Goal: Find contact information: Find contact information

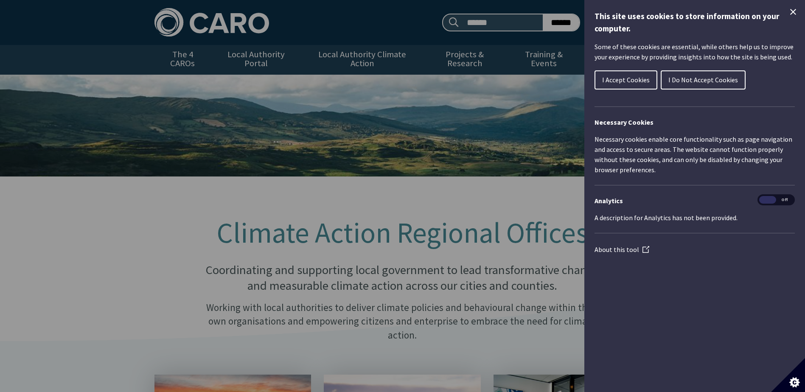
click at [614, 74] on button "I Accept Cookies" at bounding box center [626, 79] width 63 height 19
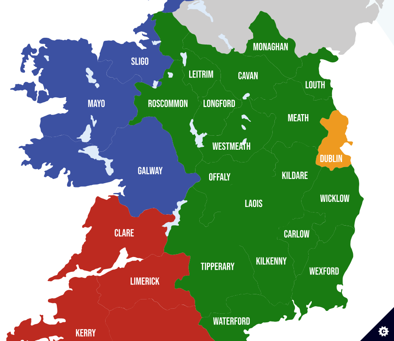
scroll to position [973, 0]
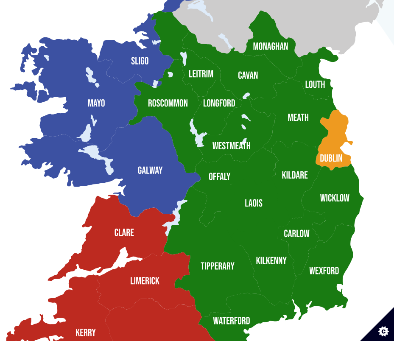
click at [282, 164] on img at bounding box center [197, 157] width 382 height 556
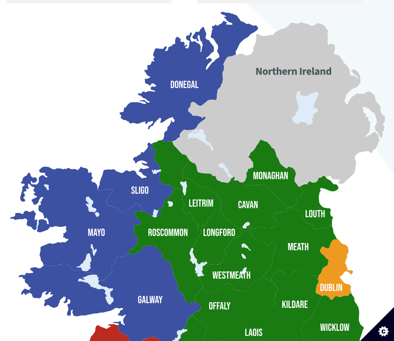
scroll to position [835, 0]
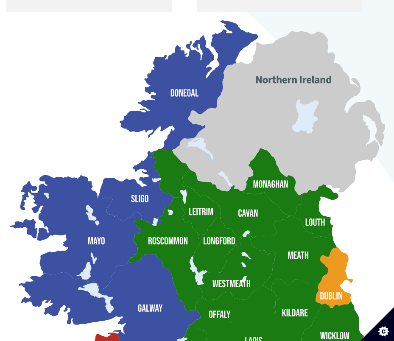
click at [336, 280] on img at bounding box center [197, 295] width 382 height 556
click at [329, 281] on img at bounding box center [197, 295] width 382 height 556
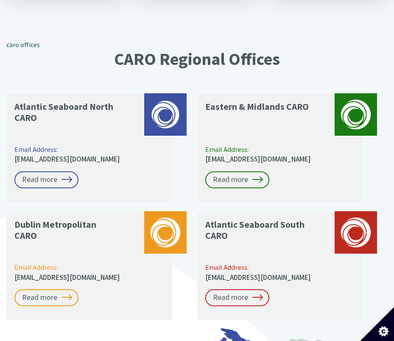
scroll to position [525, 0]
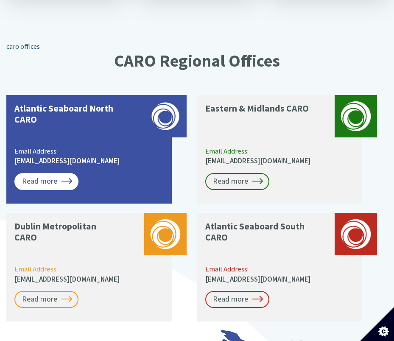
click at [51, 173] on link "Read more" at bounding box center [46, 181] width 64 height 17
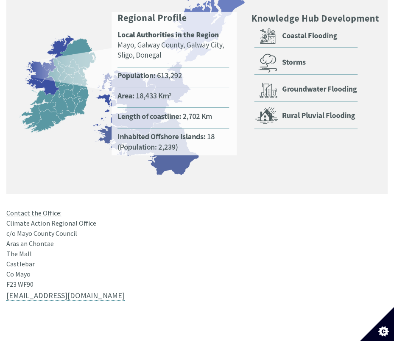
scroll to position [595, 1]
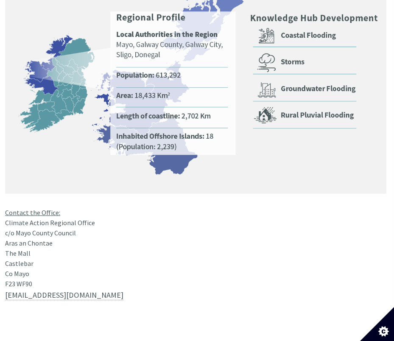
click at [85, 217] on div "Contact the Office: Climate Action Regional Office c/o Mayo County Council Aras…" at bounding box center [196, 135] width 382 height 308
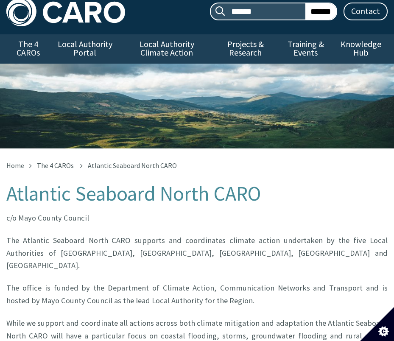
scroll to position [11, 0]
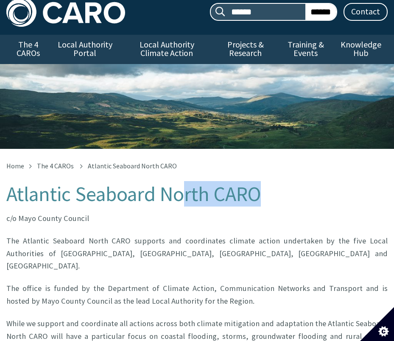
drag, startPoint x: 267, startPoint y: 191, endPoint x: 184, endPoint y: 187, distance: 82.5
click at [184, 187] on h1 "Atlantic Seaboard North CARO" at bounding box center [197, 194] width 382 height 23
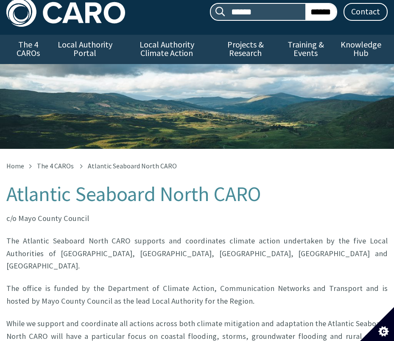
drag, startPoint x: 184, startPoint y: 187, endPoint x: 163, endPoint y: 200, distance: 24.4
click at [163, 200] on h1 "Atlantic Seaboard North CARO" at bounding box center [197, 194] width 382 height 23
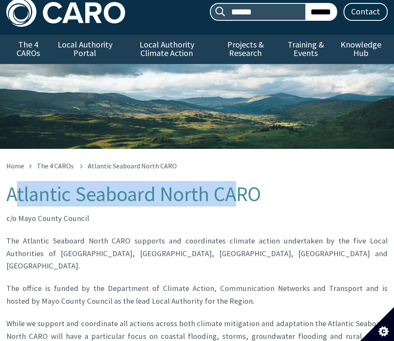
drag, startPoint x: 12, startPoint y: 193, endPoint x: 236, endPoint y: 196, distance: 224.6
click at [236, 196] on h1 "Atlantic Seaboard North CARO" at bounding box center [197, 194] width 382 height 23
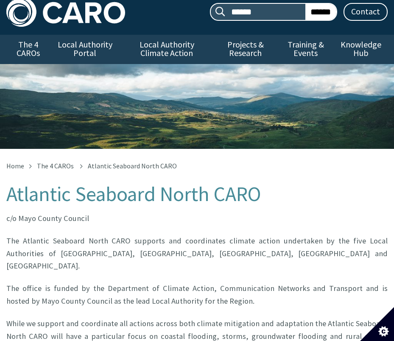
click at [24, 250] on p "The Atlantic Seaboard North CARO supports and coordinates climate action undert…" at bounding box center [197, 253] width 382 height 37
drag, startPoint x: 21, startPoint y: 240, endPoint x: 119, endPoint y: 242, distance: 98.1
click at [119, 242] on p "The Atlantic Seaboard North CARO supports and coordinates climate action undert…" at bounding box center [197, 253] width 382 height 37
copy p "Atlantic Seaboard North CARO"
click at [135, 244] on p "The Atlantic Seaboard North CARO supports and coordinates climate action undert…" at bounding box center [197, 253] width 382 height 37
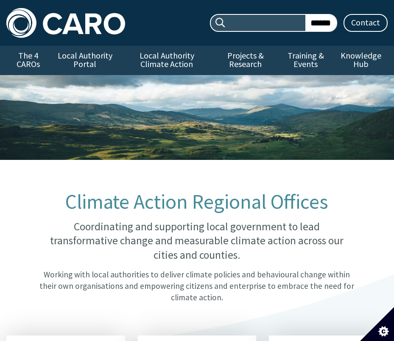
scroll to position [525, 0]
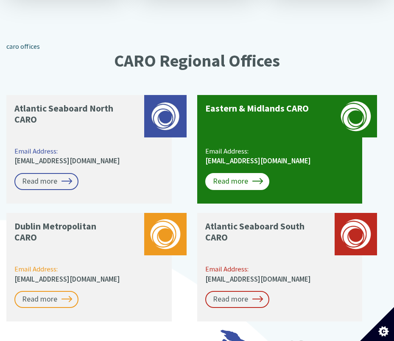
click at [242, 173] on link "Read more" at bounding box center [237, 181] width 64 height 17
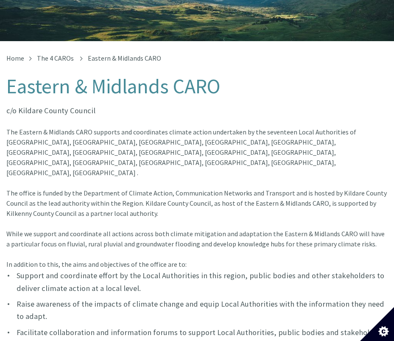
scroll to position [98, 0]
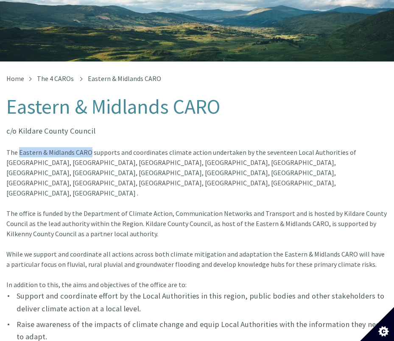
drag, startPoint x: 88, startPoint y: 152, endPoint x: 18, endPoint y: 153, distance: 70.5
click at [18, 153] on font "The Eastern & Midlands CARO supports and coordinates climate action undertaken …" at bounding box center [196, 193] width 381 height 90
copy font "Eastern & Midlands CARO"
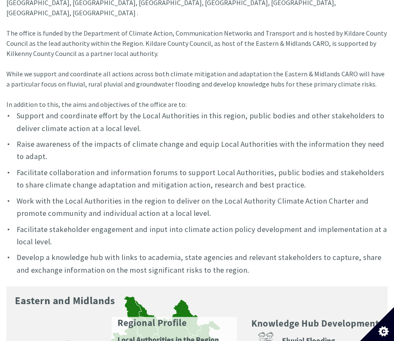
click at [86, 253] on font "Develop a knowledge hub with links to academia, state agencies and relevant sta…" at bounding box center [199, 264] width 365 height 22
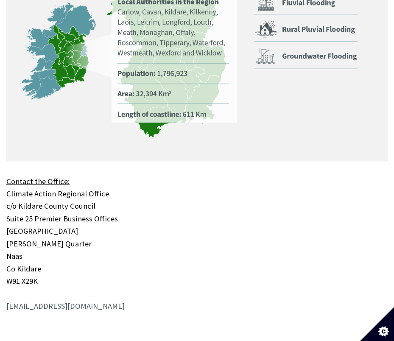
scroll to position [617, 0]
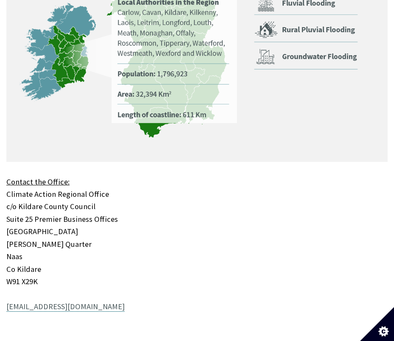
click at [40, 302] on link "[EMAIL_ADDRESS][DOMAIN_NAME]" at bounding box center [65, 307] width 118 height 10
click at [119, 267] on p "Contact the Office: Climate Action Regional Office c/o Kildare County Council S…" at bounding box center [197, 137] width 382 height 377
click at [99, 218] on p "Contact the Office: Climate Action Regional Office c/o Kildare County Council S…" at bounding box center [197, 137] width 382 height 377
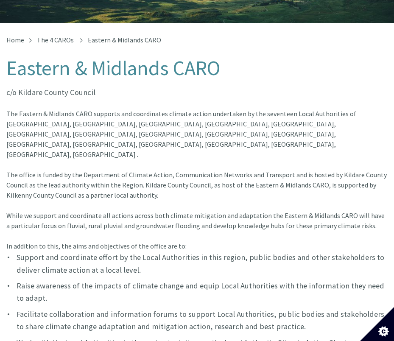
scroll to position [0, 0]
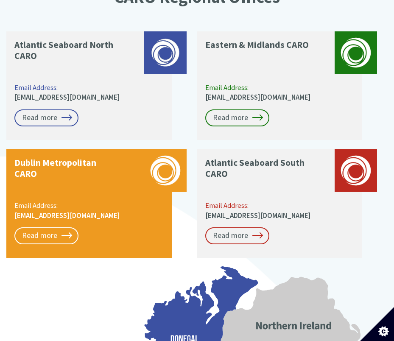
scroll to position [596, 0]
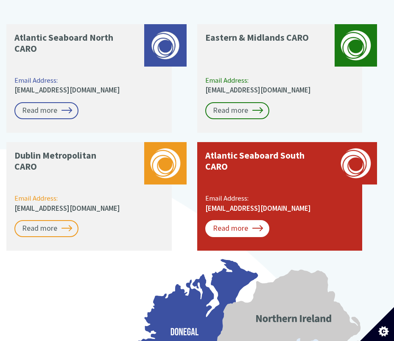
click at [233, 220] on link "Read more" at bounding box center [237, 228] width 64 height 17
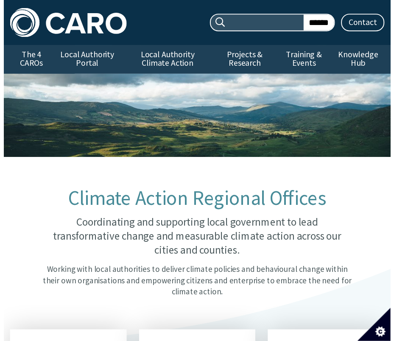
scroll to position [603, 0]
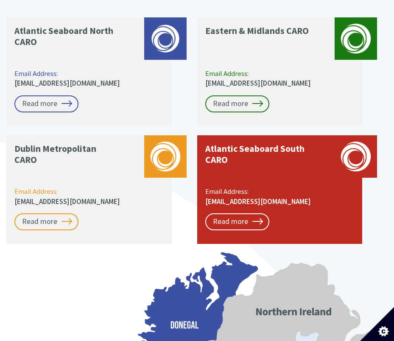
click at [233, 199] on div "Atlantic Seaboard South CARO Email Address: caro@corkcoco.ie Read more" at bounding box center [280, 189] width 166 height 109
click at [232, 214] on link "Read more" at bounding box center [237, 222] width 64 height 17
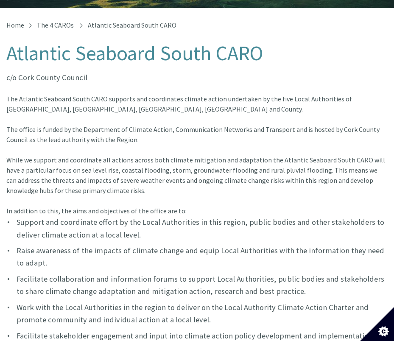
scroll to position [137, 0]
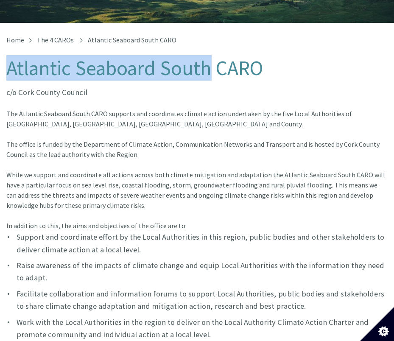
drag, startPoint x: 211, startPoint y: 72, endPoint x: 9, endPoint y: 73, distance: 201.2
click at [9, 73] on h1 "Atlantic Seaboard South CARO" at bounding box center [197, 68] width 382 height 23
copy h1 "Atlantic Seaboard South"
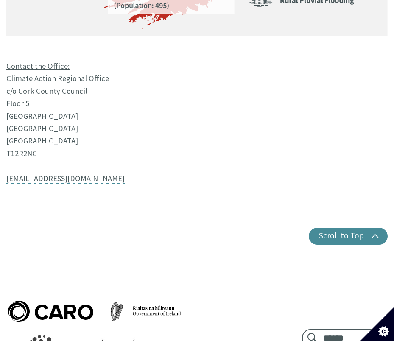
scroll to position [698, 0]
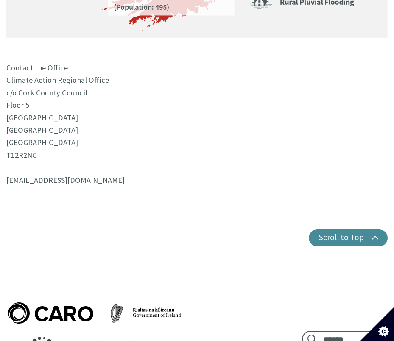
click at [91, 191] on p "Contact the Office: Climate Action Regional Office c/o Cork County Council Floo…" at bounding box center [197, 131] width 382 height 138
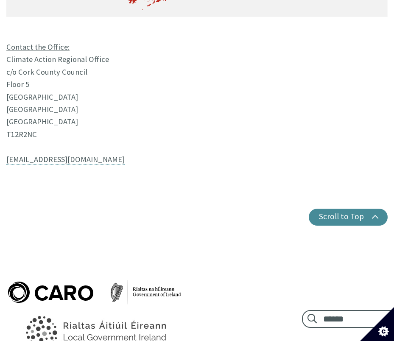
scroll to position [719, 0]
click at [85, 168] on p "Contact the Office: Climate Action Regional Office c/o Cork County Council Floo…" at bounding box center [197, 110] width 382 height 138
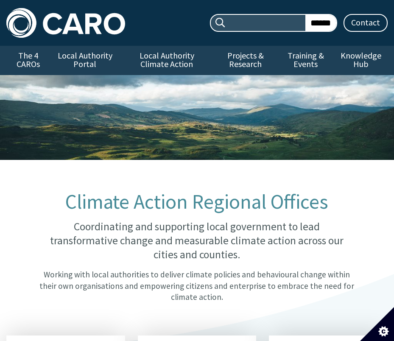
scroll to position [603, 0]
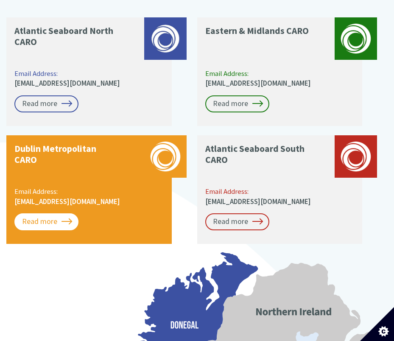
click at [42, 214] on link "Read more" at bounding box center [46, 222] width 64 height 17
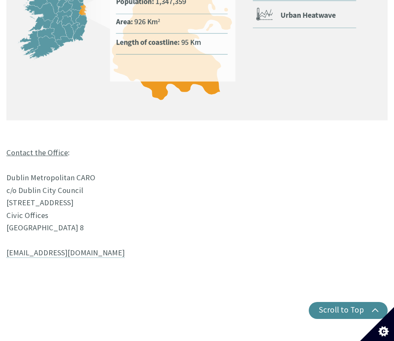
scroll to position [628, 0]
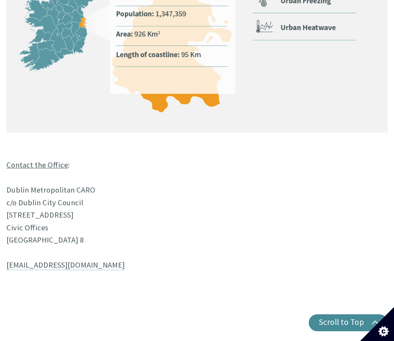
click at [78, 251] on p "Contact the Office : [STREET_ADDRESS] [EMAIL_ADDRESS][DOMAIN_NAME]" at bounding box center [197, 95] width 382 height 377
drag, startPoint x: 6, startPoint y: 189, endPoint x: 72, endPoint y: 194, distance: 65.6
click at [72, 194] on p "Contact the Office : [STREET_ADDRESS] [EMAIL_ADDRESS][DOMAIN_NAME]" at bounding box center [197, 95] width 382 height 377
copy p "[GEOGRAPHIC_DATA]"
click at [144, 187] on p "Contact the Office : [STREET_ADDRESS] [EMAIL_ADDRESS][DOMAIN_NAME]" at bounding box center [197, 95] width 382 height 377
